Goal: Find contact information: Find contact information

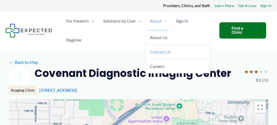
click at [168, 54] on span "Contact Us" at bounding box center [160, 51] width 21 height 5
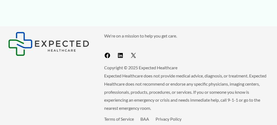
scroll to position [670, 0]
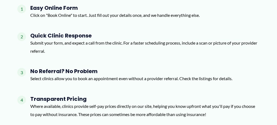
scroll to position [769, 0]
